Goal: Task Accomplishment & Management: Use online tool/utility

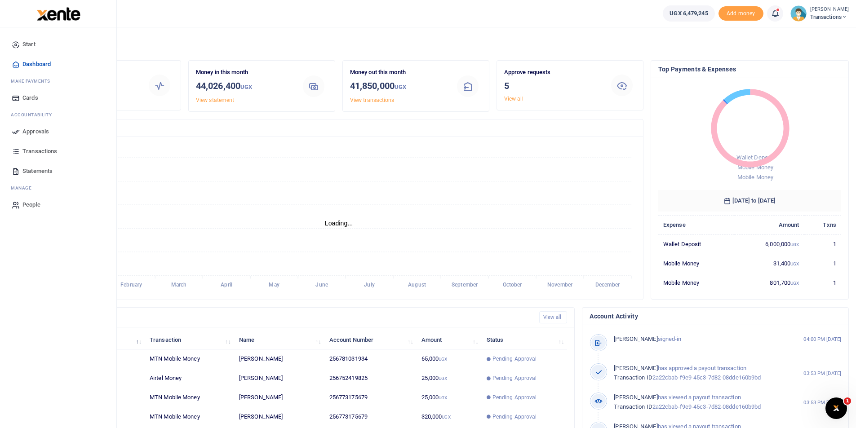
click at [19, 132] on icon at bounding box center [16, 132] width 8 height 8
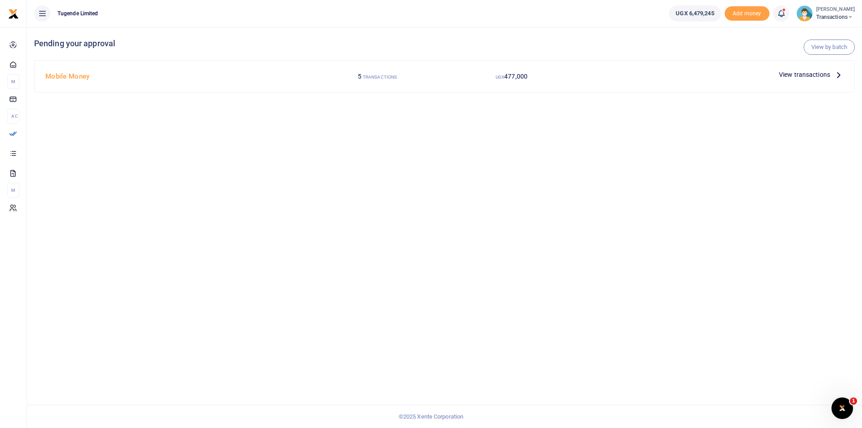
click at [796, 73] on span "View transactions" at bounding box center [804, 75] width 51 height 10
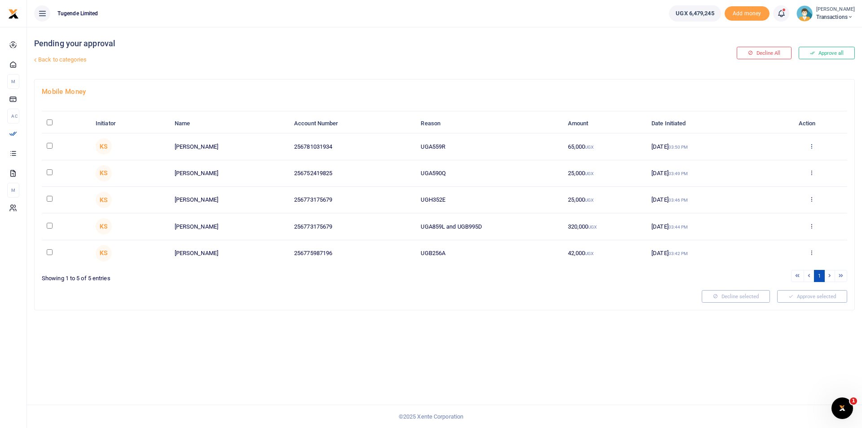
click at [810, 146] on icon at bounding box center [812, 146] width 6 height 6
click at [770, 181] on link "Decline" at bounding box center [778, 181] width 71 height 13
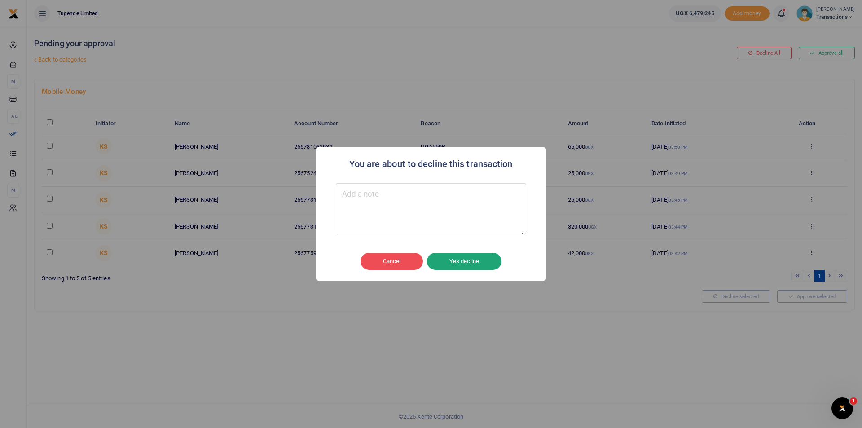
click at [482, 261] on button "Yes decline" at bounding box center [464, 261] width 75 height 17
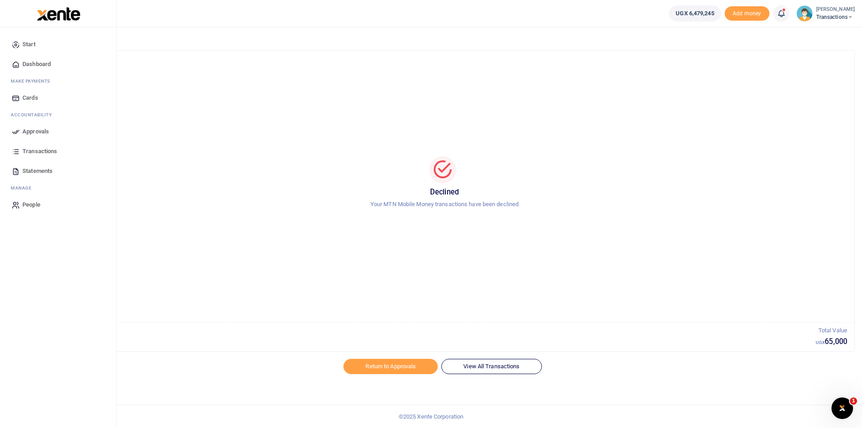
click at [22, 132] on span "Approvals" at bounding box center [35, 131] width 27 height 9
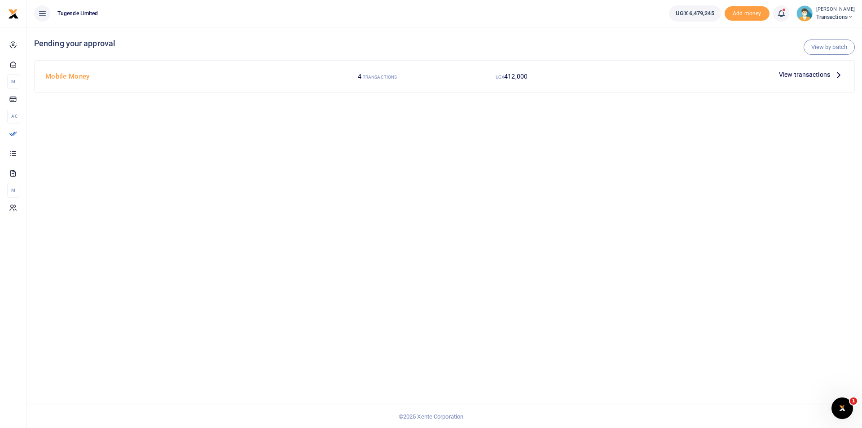
click at [830, 20] on span "Transactions" at bounding box center [836, 17] width 39 height 8
click at [817, 31] on link "Switch accounts" at bounding box center [819, 33] width 71 height 13
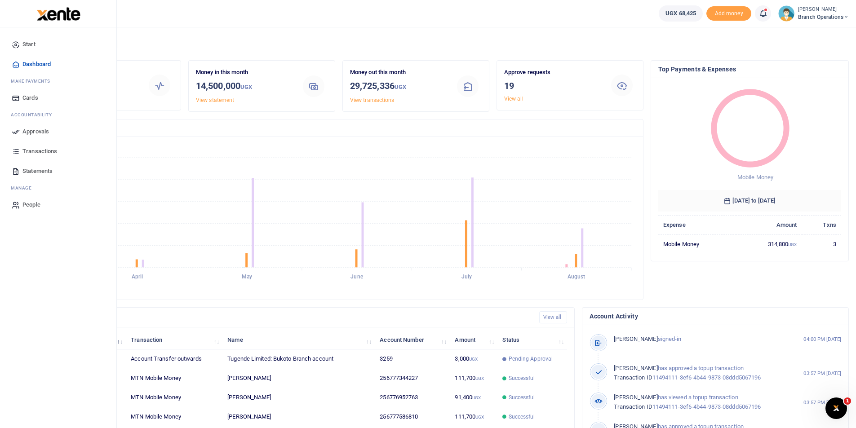
click at [13, 134] on icon at bounding box center [16, 132] width 8 height 8
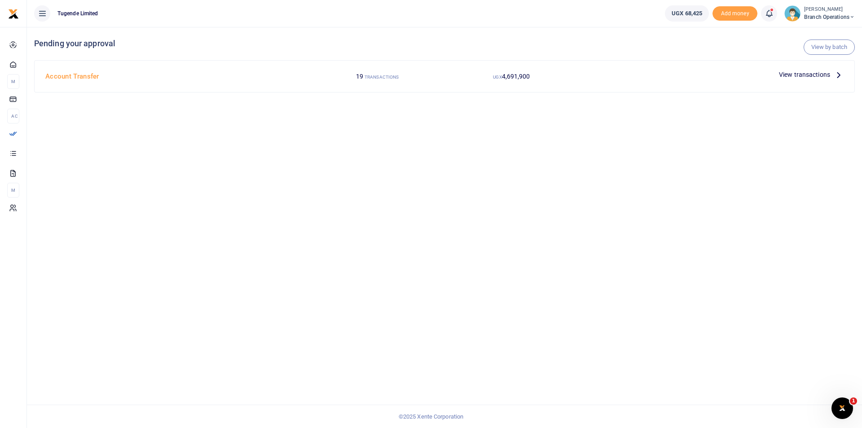
click at [797, 70] on span "View transactions" at bounding box center [804, 75] width 51 height 10
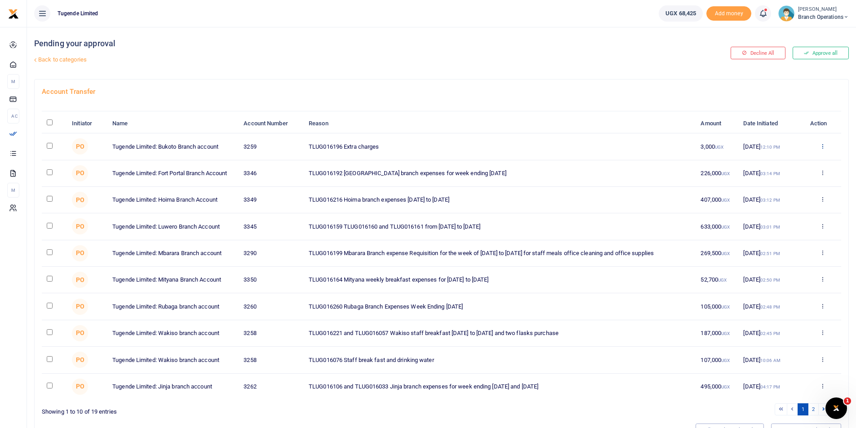
click at [819, 144] on icon at bounding box center [822, 146] width 6 height 6
click at [781, 159] on link "Approve" at bounding box center [789, 161] width 71 height 13
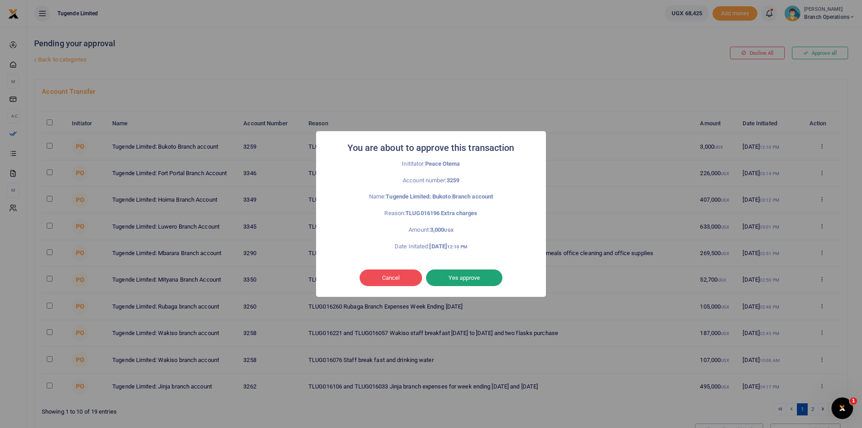
click at [459, 281] on button "Yes approve" at bounding box center [464, 277] width 76 height 17
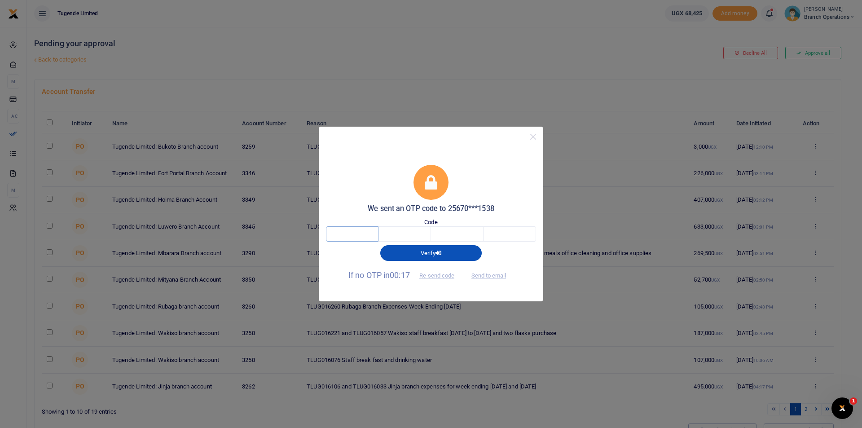
click at [348, 238] on input "text" at bounding box center [352, 233] width 53 height 15
type input "7"
type input "1"
type input "5"
type input "8"
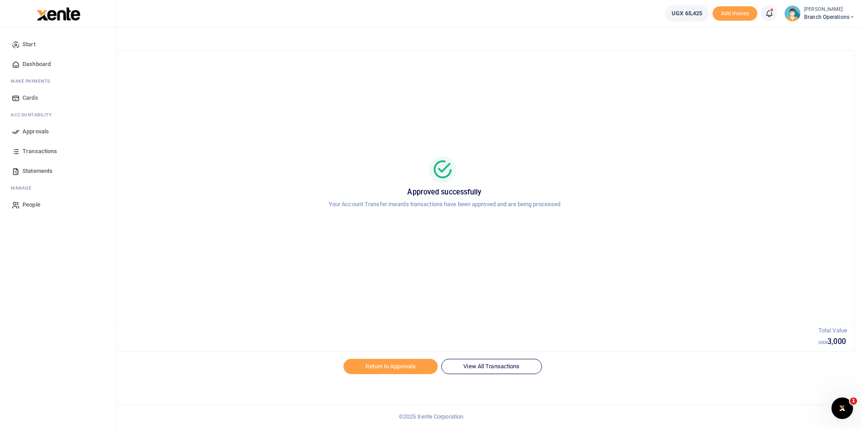
click at [17, 129] on icon at bounding box center [16, 132] width 8 height 8
